Goal: Task Accomplishment & Management: Use online tool/utility

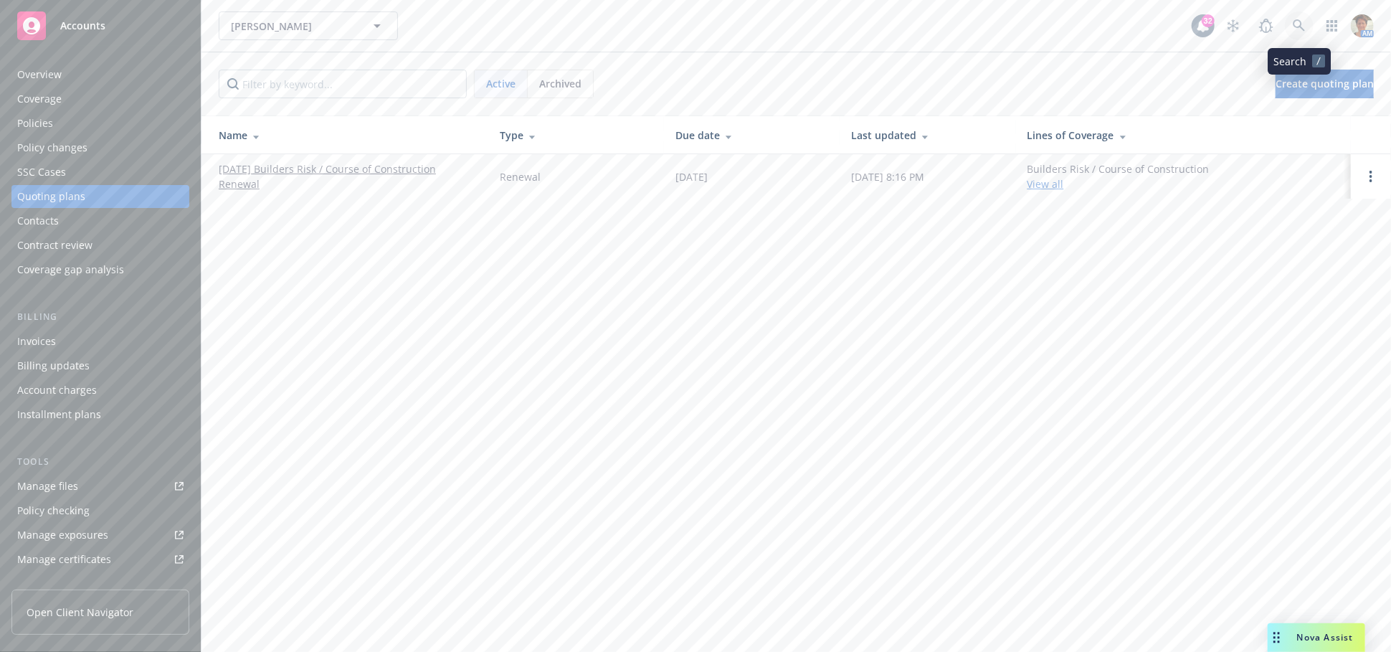
click at [1296, 24] on icon at bounding box center [1299, 25] width 13 height 13
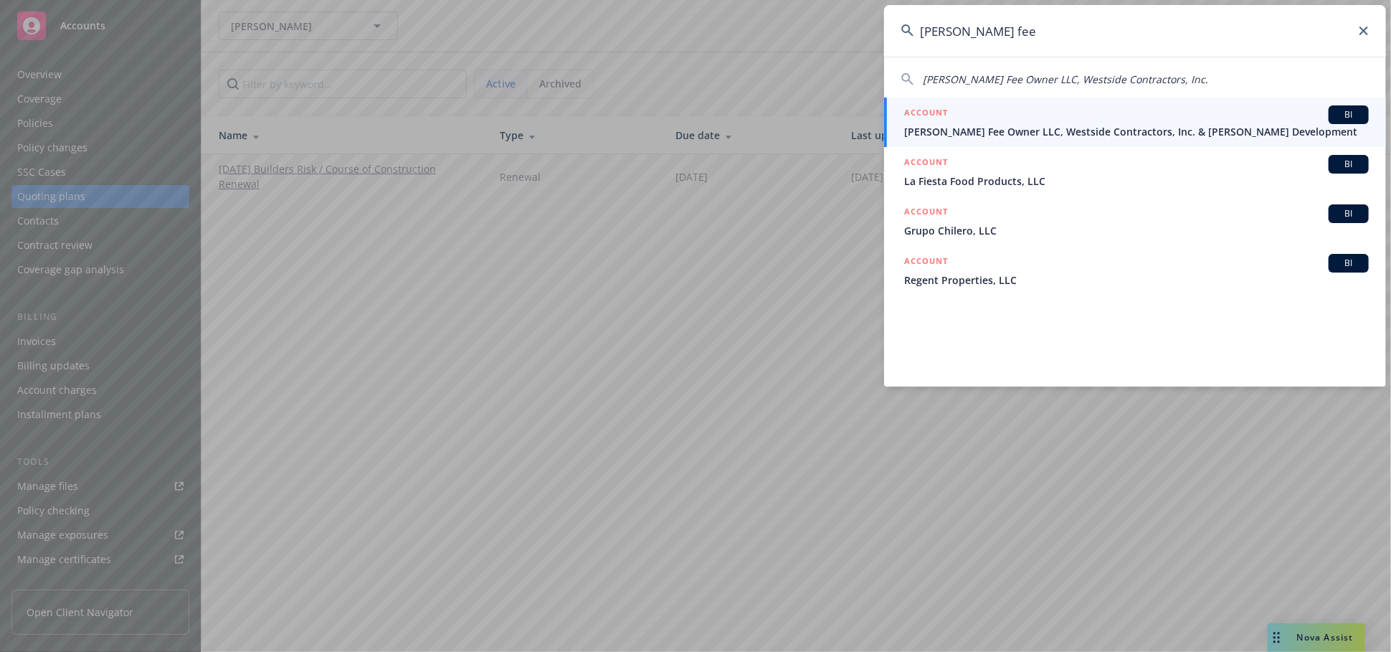
type input "[PERSON_NAME] fee"
click at [986, 127] on span "[PERSON_NAME] Fee Owner LLC, Westside Contractors, Inc. & [PERSON_NAME] Develop…" at bounding box center [1136, 131] width 465 height 15
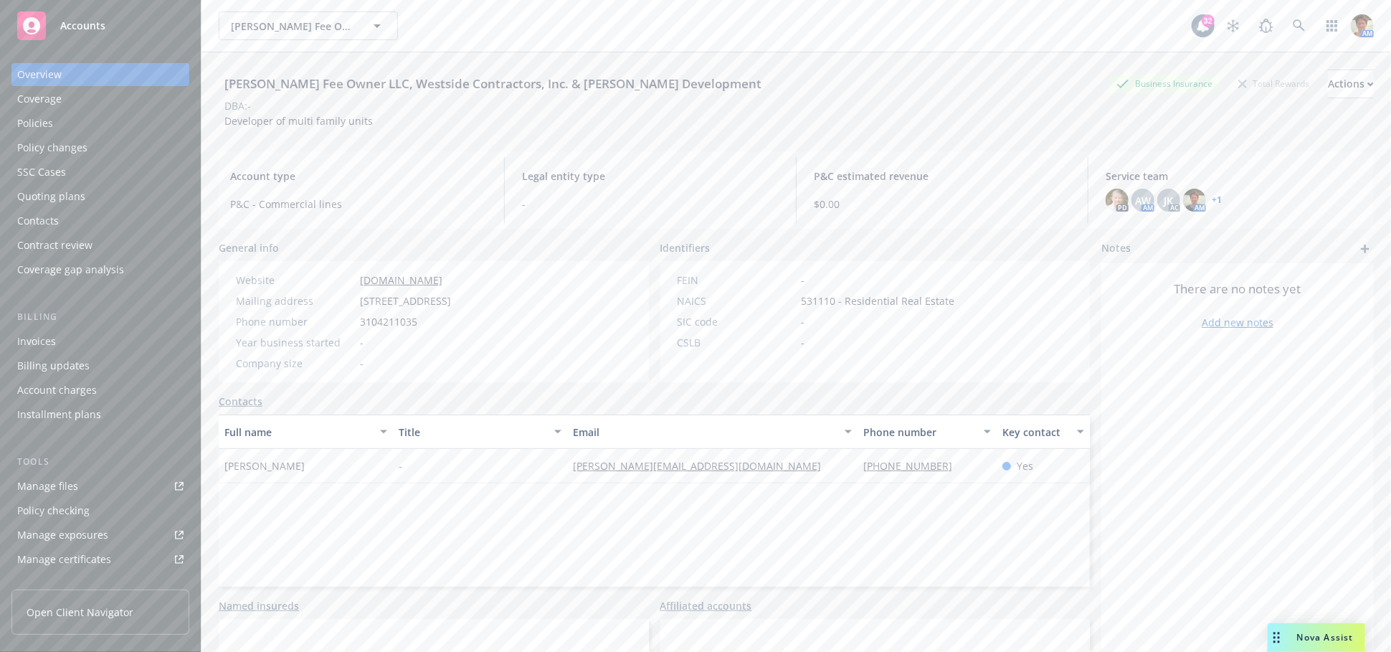
click at [80, 192] on div "Quoting plans" at bounding box center [51, 196] width 68 height 23
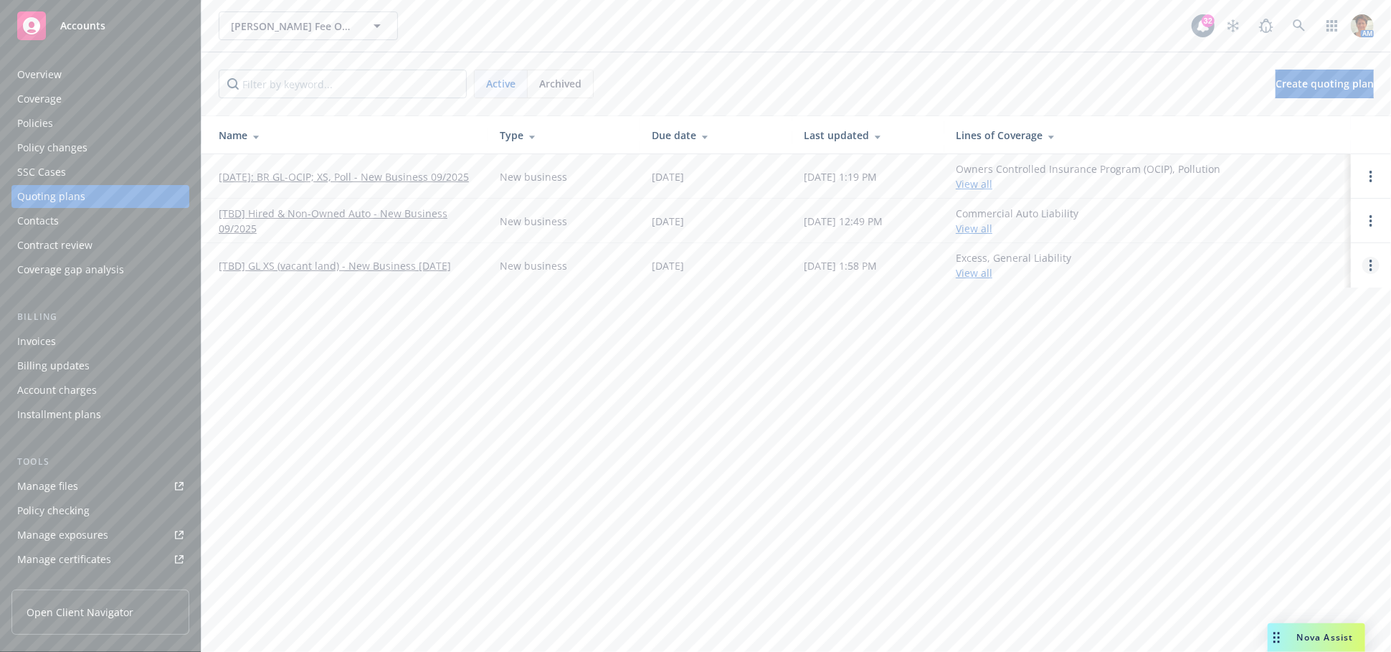
click at [1367, 262] on link "Open options" at bounding box center [1371, 265] width 17 height 17
click at [1277, 165] on span "Copy logging email" at bounding box center [1298, 168] width 126 height 14
